Goal: Task Accomplishment & Management: Use online tool/utility

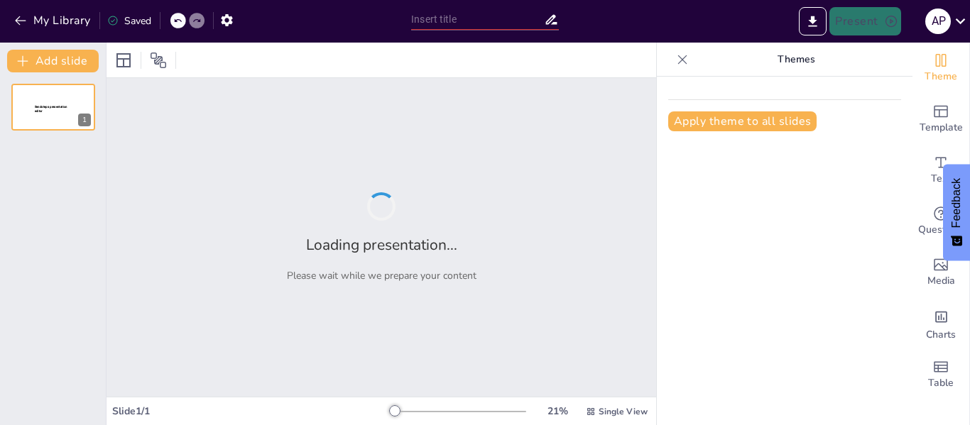
type input "The Stages of Project Development: A Comprehensive Overview"
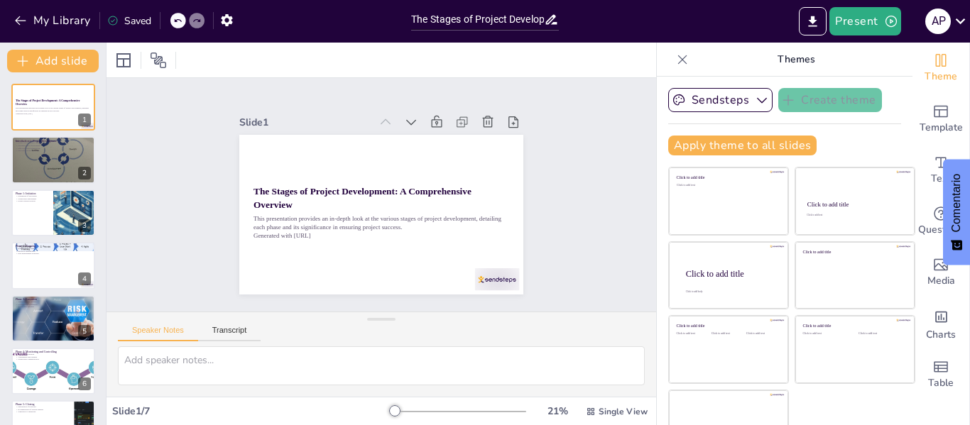
click at [573, 185] on div "Slide 1 The Stages of Project Development: A Comprehensive Overview This presen…" at bounding box center [381, 195] width 571 height 290
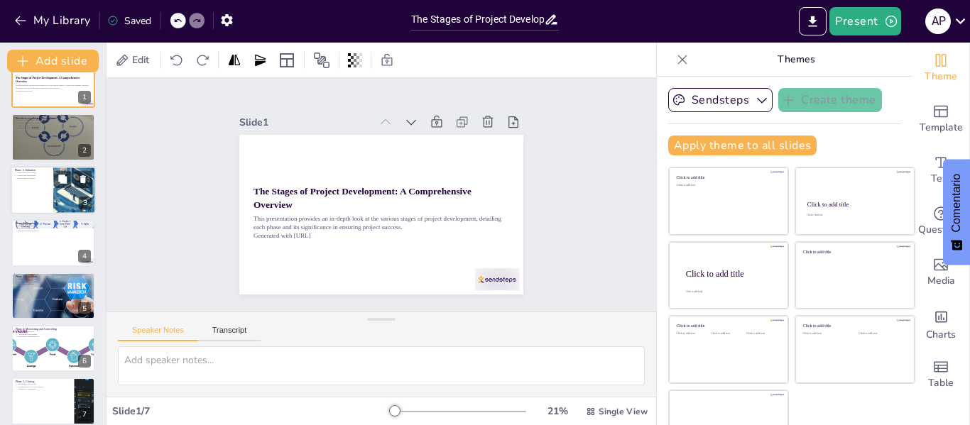
scroll to position [34, 0]
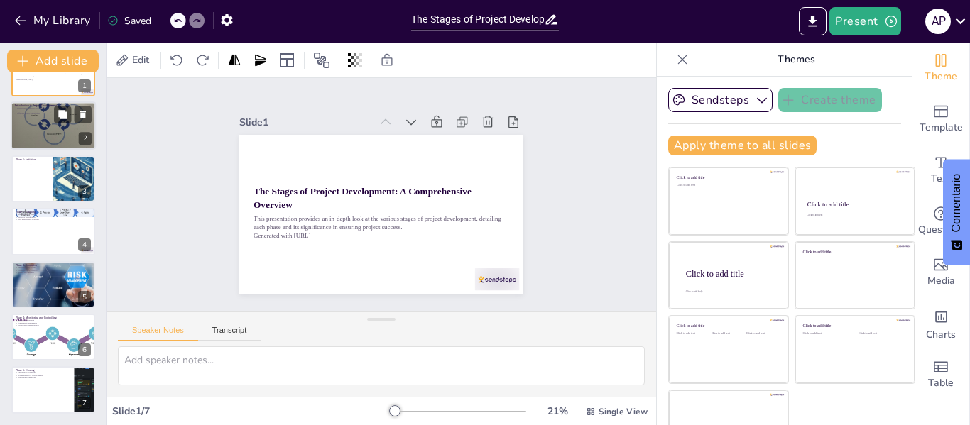
click at [66, 129] on div at bounding box center [53, 125] width 85 height 85
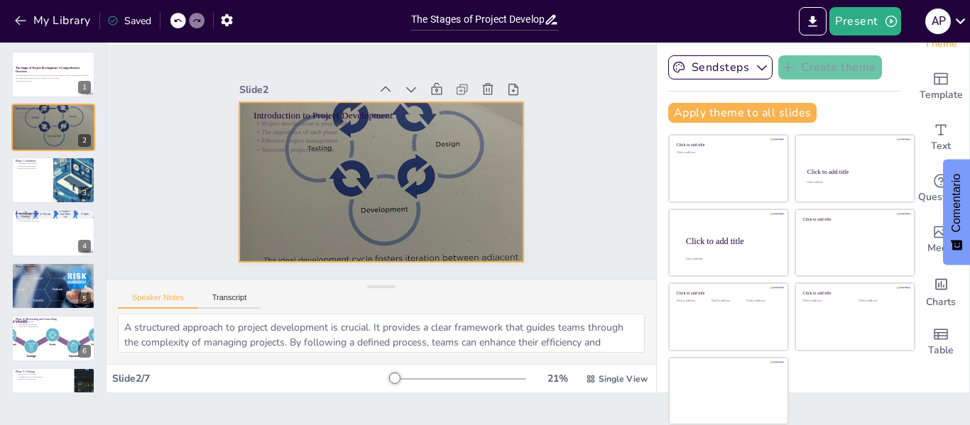
scroll to position [0, 0]
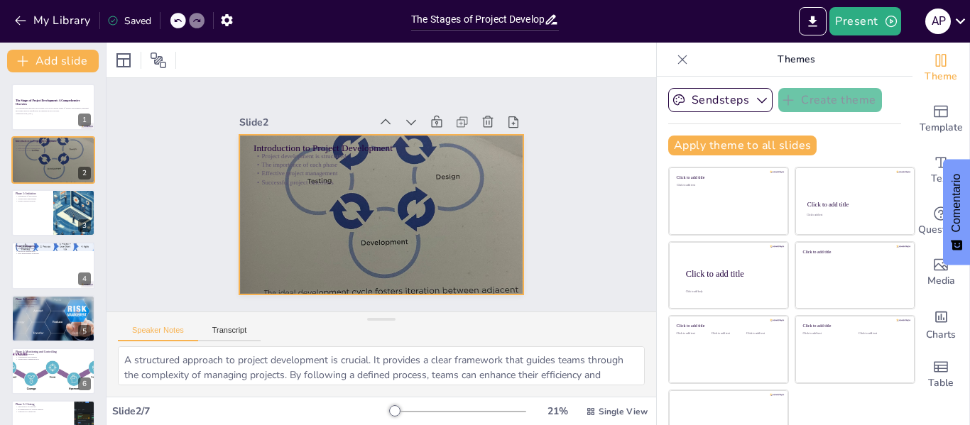
click at [351, 190] on div at bounding box center [377, 175] width 337 height 337
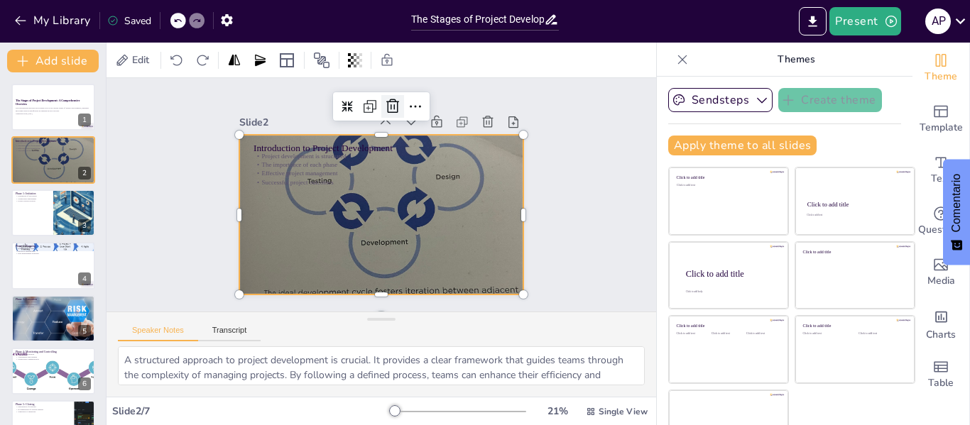
click at [303, 192] on icon at bounding box center [293, 202] width 20 height 20
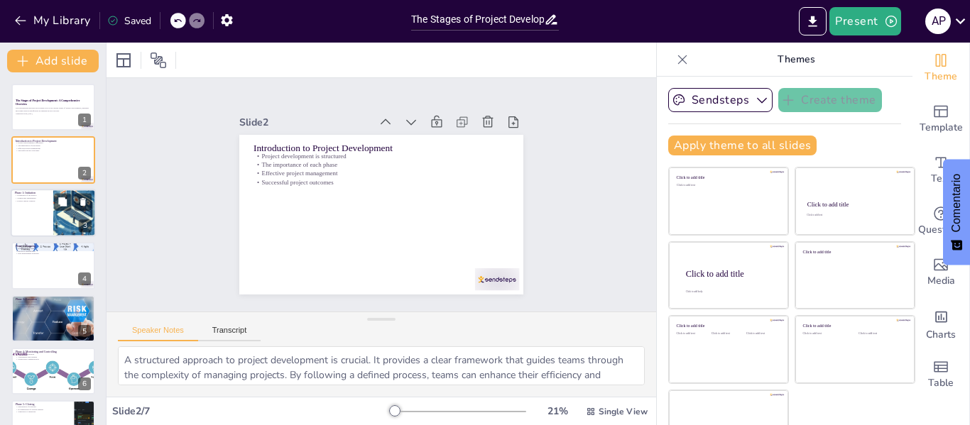
click at [58, 224] on div at bounding box center [74, 213] width 85 height 48
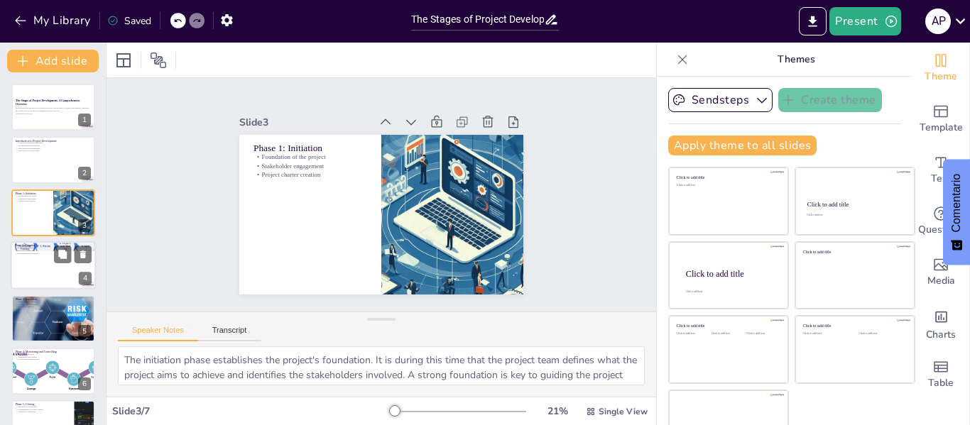
click at [59, 267] on div at bounding box center [53, 266] width 85 height 48
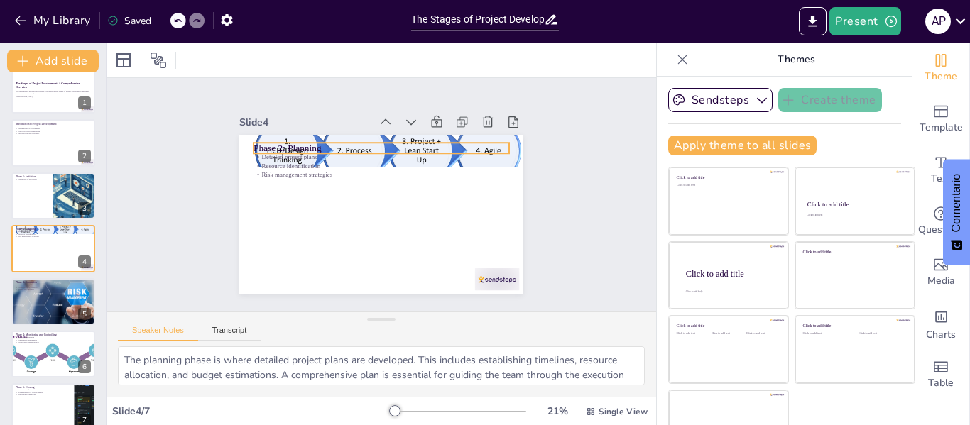
click at [394, 147] on p "Phase 2: Planning" at bounding box center [427, 185] width 66 height 253
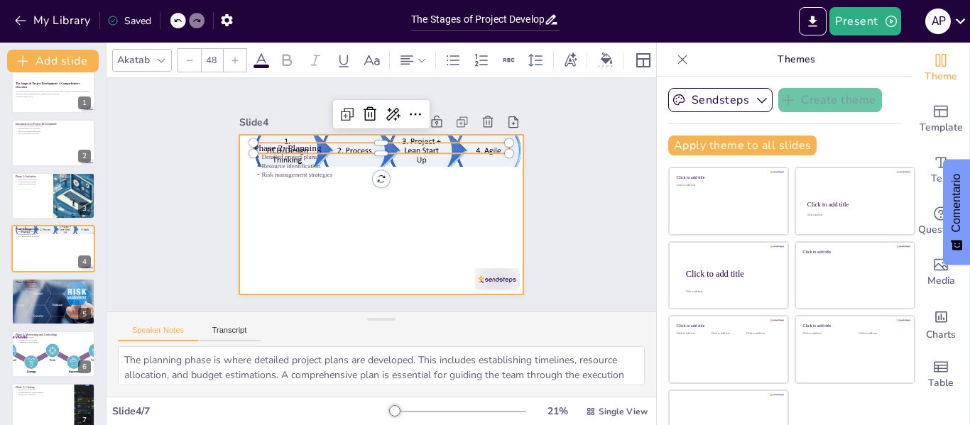
click at [330, 203] on div at bounding box center [398, 202] width 261 height 325
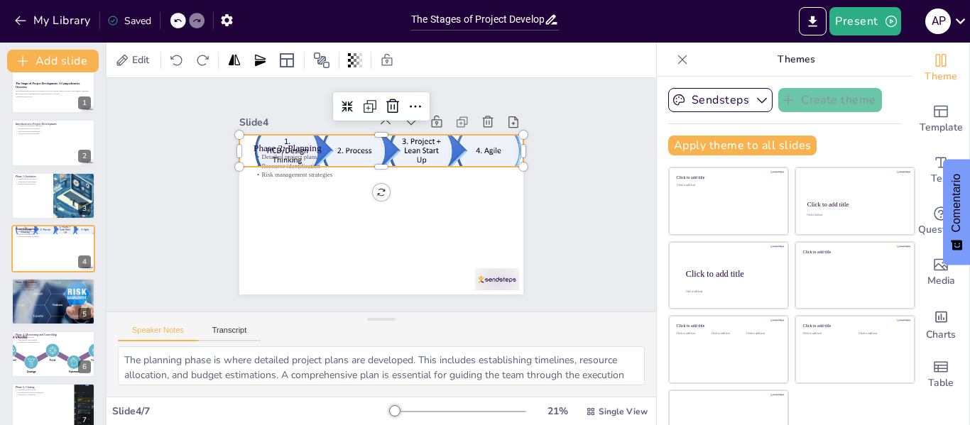
click at [315, 134] on div at bounding box center [363, 235] width 337 height 288
click at [343, 263] on icon at bounding box center [334, 272] width 17 height 18
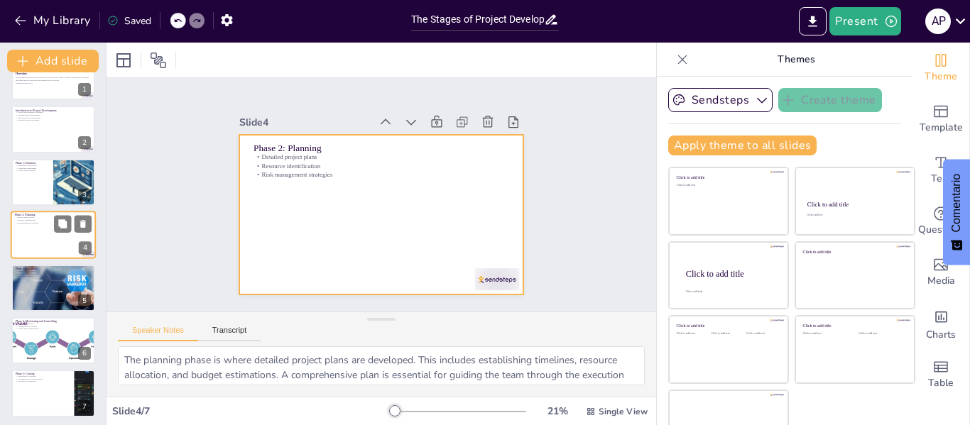
scroll to position [34, 0]
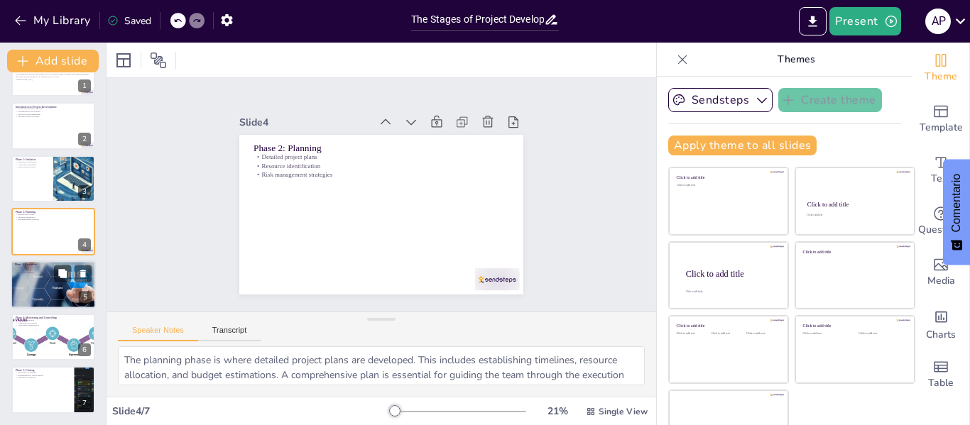
click at [48, 279] on div at bounding box center [53, 285] width 96 height 48
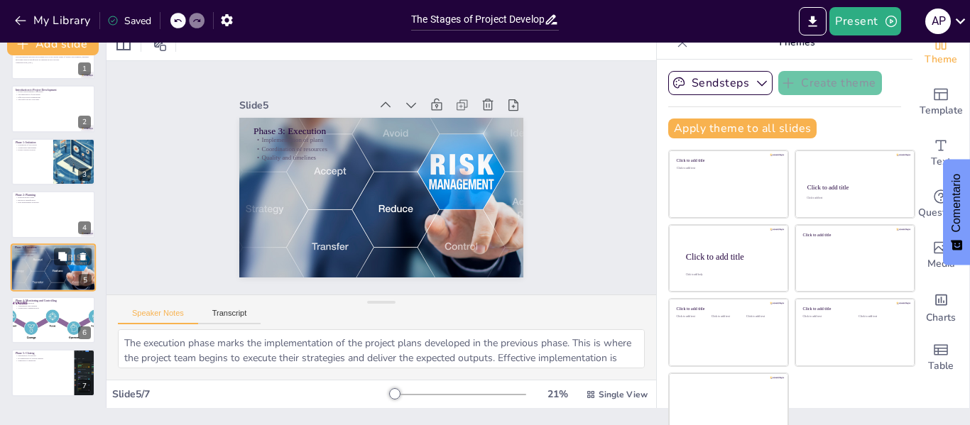
scroll to position [33, 0]
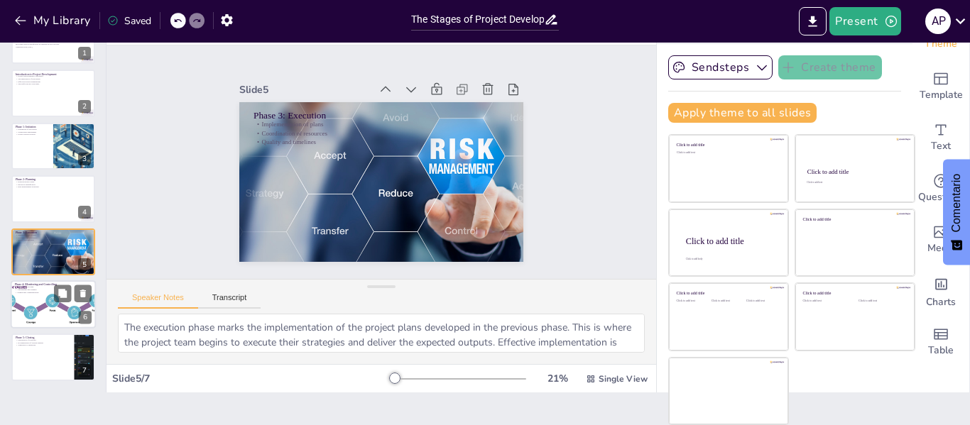
click at [50, 290] on p "Adjustments and changes" at bounding box center [53, 290] width 77 height 3
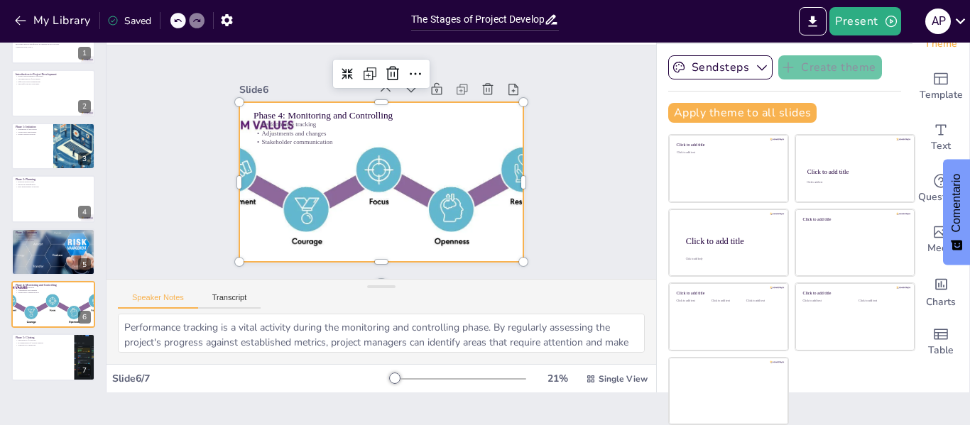
click at [330, 192] on div at bounding box center [381, 143] width 391 height 160
click at [305, 168] on icon at bounding box center [293, 178] width 21 height 21
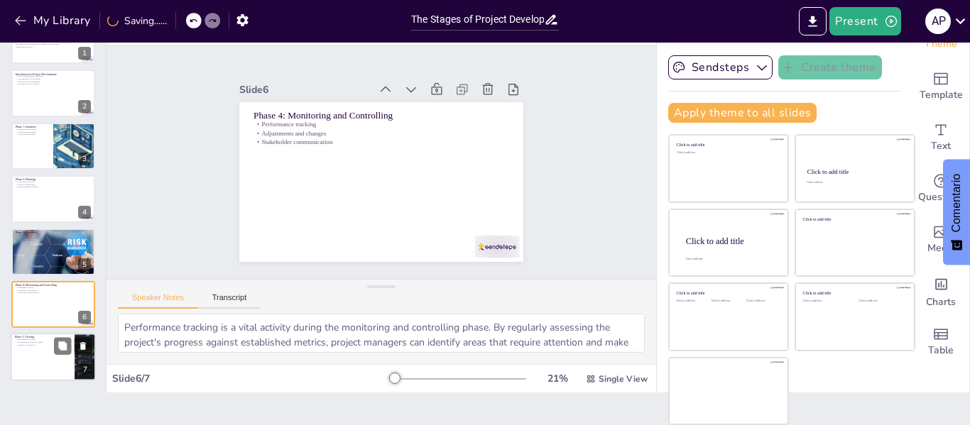
click at [48, 356] on div at bounding box center [53, 358] width 85 height 48
type textarea "The closing phase is where all project activities are finalized. This step is c…"
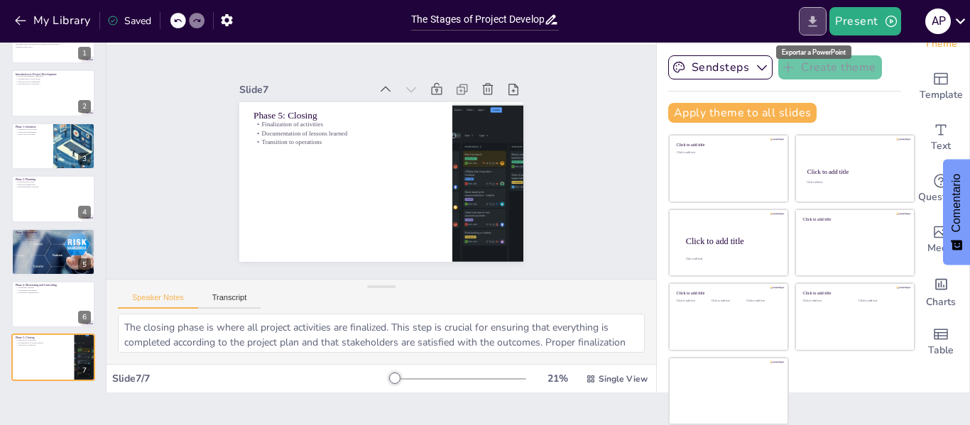
click at [810, 18] on icon "Export to PowerPoint" at bounding box center [812, 21] width 15 height 15
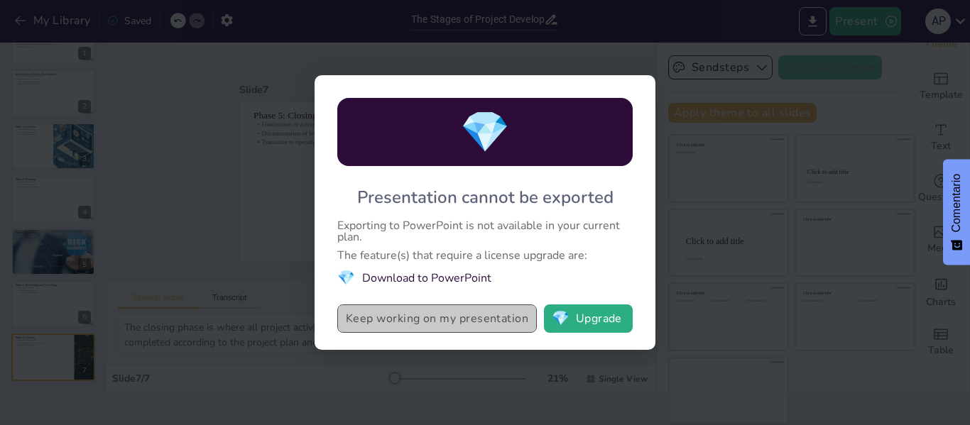
click at [440, 325] on button "Keep working on my presentation" at bounding box center [437, 319] width 200 height 28
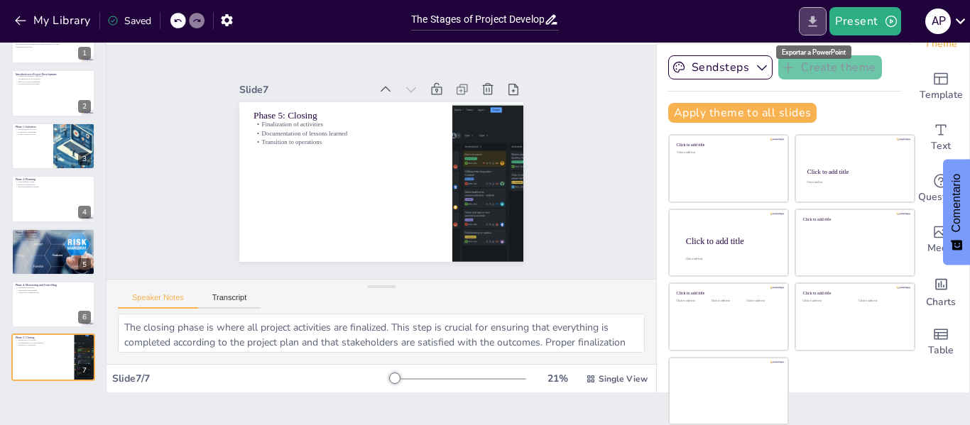
click at [823, 25] on button "Export to PowerPoint" at bounding box center [813, 21] width 28 height 28
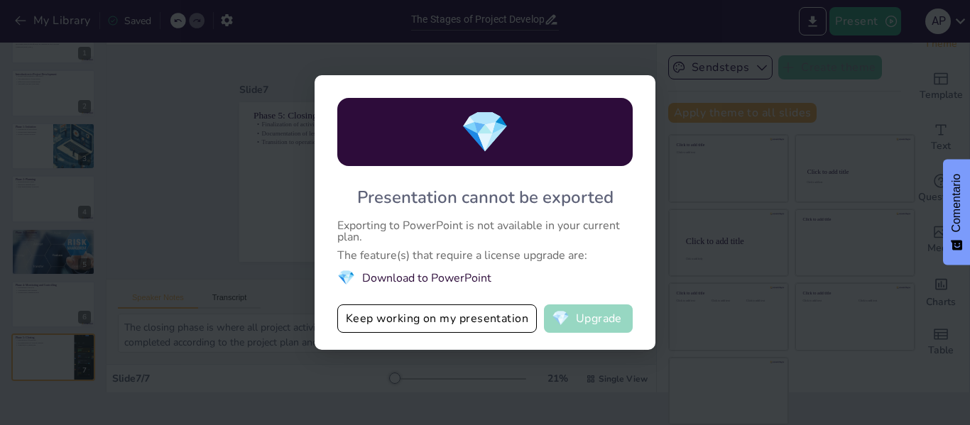
click at [583, 321] on button "💎 Upgrade" at bounding box center [588, 319] width 89 height 28
